Goal: Navigation & Orientation: Understand site structure

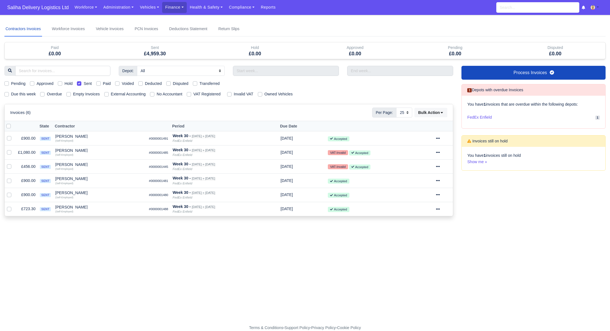
select select "25"
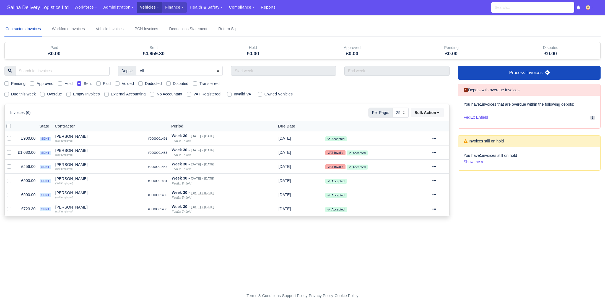
click at [155, 9] on link "Vehicles" at bounding box center [149, 7] width 25 height 11
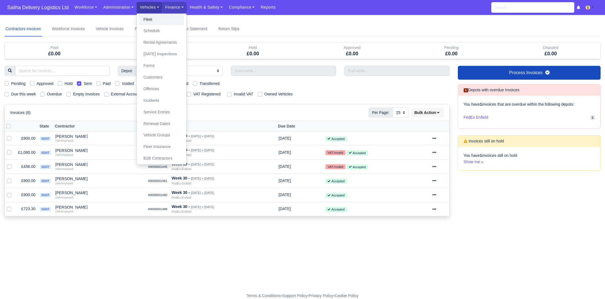
click at [158, 17] on link "Fleet" at bounding box center [161, 20] width 45 height 12
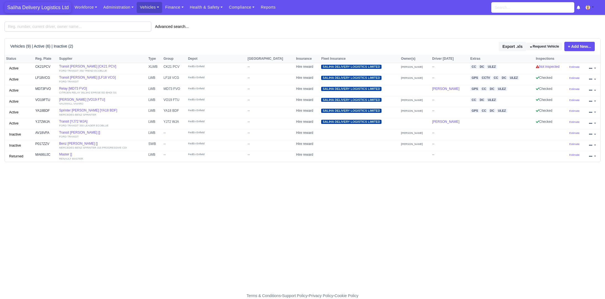
click at [45, 12] on span "Saliha Delivery Logistics Ltd" at bounding box center [37, 7] width 67 height 11
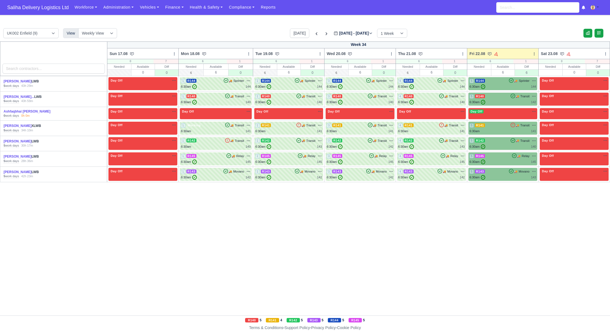
click at [378, 222] on div "Week 34 Sun 17.08 Bulk Status Change Daily Tasks Planned Routes Service Details…" at bounding box center [305, 179] width 610 height 274
click at [45, 7] on span "Saliha Delivery Logistics Ltd" at bounding box center [37, 7] width 67 height 11
